Goal: Communication & Community: Answer question/provide support

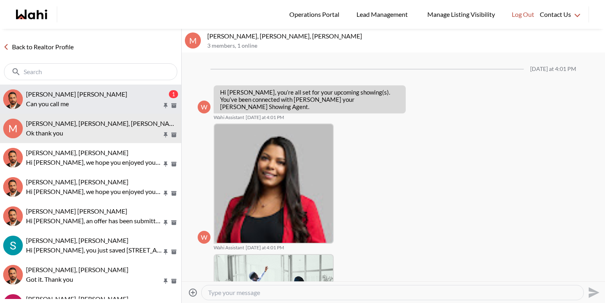
scroll to position [851, 0]
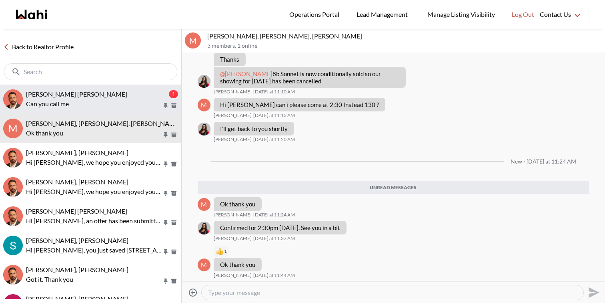
click at [129, 98] on div "[PERSON_NAME] [PERSON_NAME] 1 Can you call me" at bounding box center [102, 99] width 152 height 18
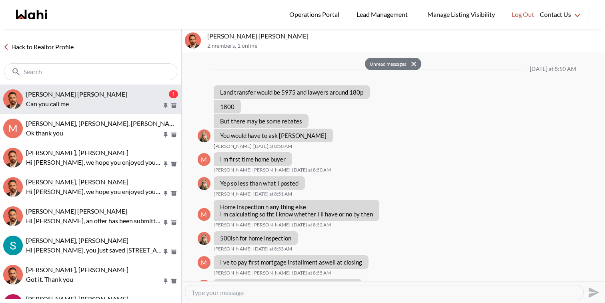
scroll to position [527, 0]
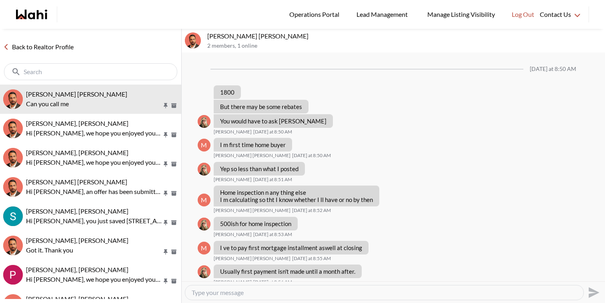
scroll to position [471, 0]
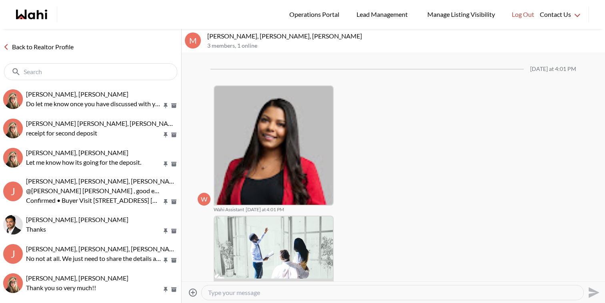
scroll to position [768, 0]
